Goal: Navigation & Orientation: Find specific page/section

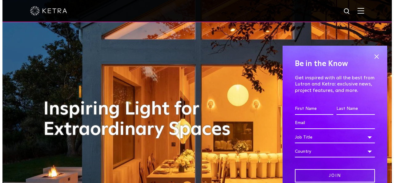
scroll to position [1, 0]
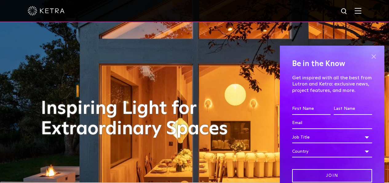
click at [369, 57] on span at bounding box center [373, 56] width 9 height 9
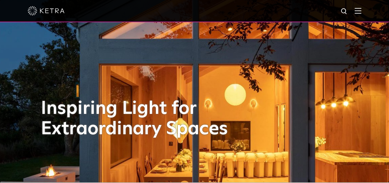
click at [361, 12] on img at bounding box center [358, 11] width 7 height 6
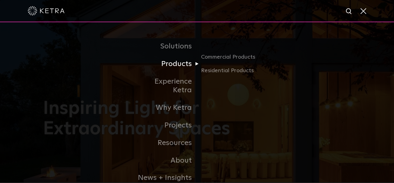
click at [185, 66] on link "Products" at bounding box center [165, 64] width 63 height 18
